Goal: Navigation & Orientation: Find specific page/section

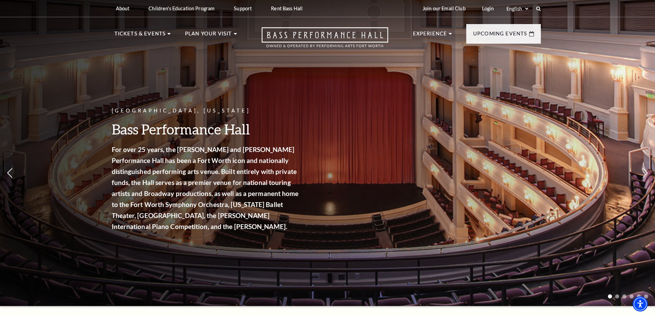
click at [248, 109] on p "Fort Worth, Texas" at bounding box center [206, 111] width 189 height 9
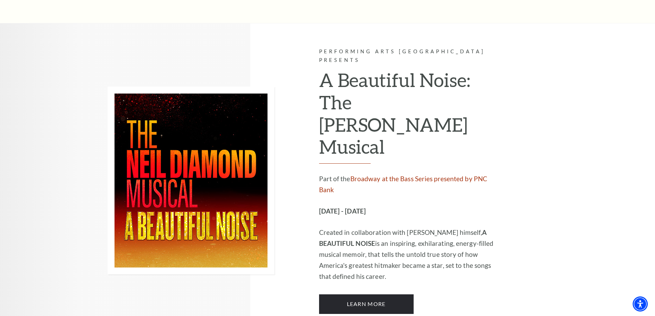
scroll to position [1937, 0]
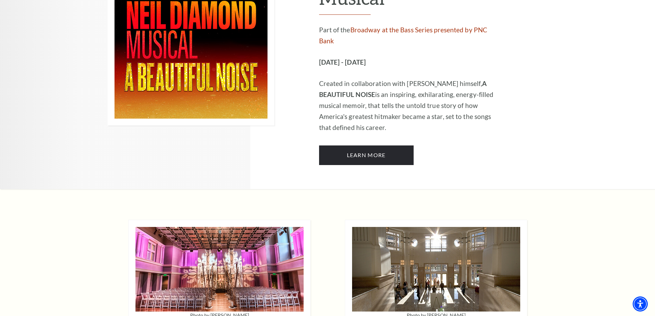
click at [427, 227] on img at bounding box center [436, 269] width 168 height 85
drag, startPoint x: 385, startPoint y: 272, endPoint x: 386, endPoint y: 275, distance: 3.5
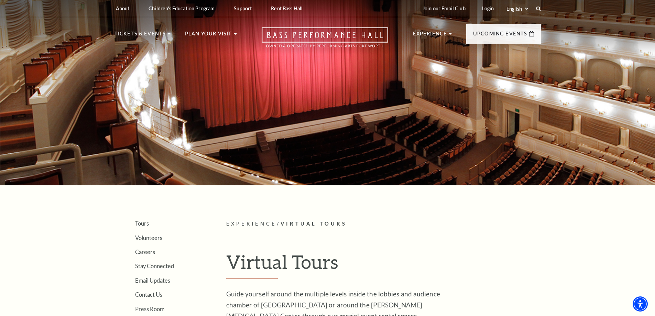
scroll to position [149, 0]
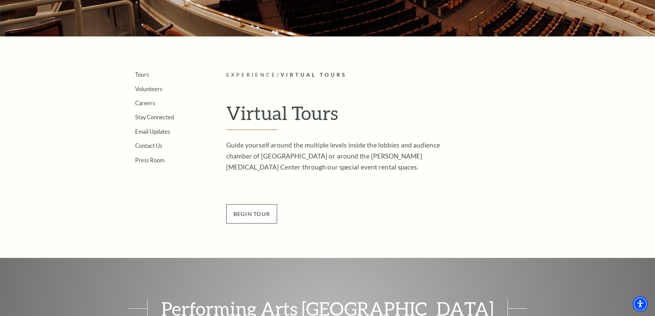
click at [255, 216] on span "BEGin Tour" at bounding box center [251, 213] width 51 height 19
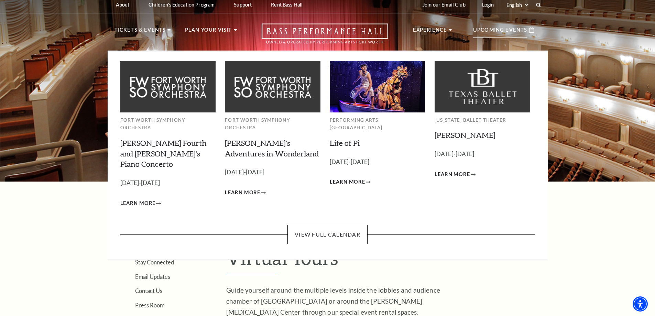
scroll to position [0, 0]
